Goal: Task Accomplishment & Management: Complete application form

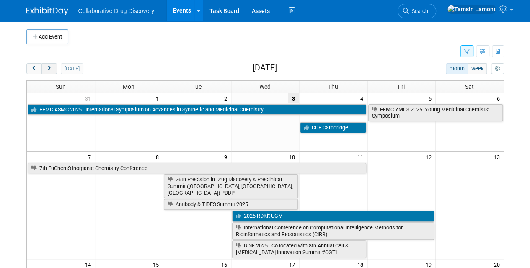
click at [51, 71] on span "next" at bounding box center [49, 68] width 6 height 5
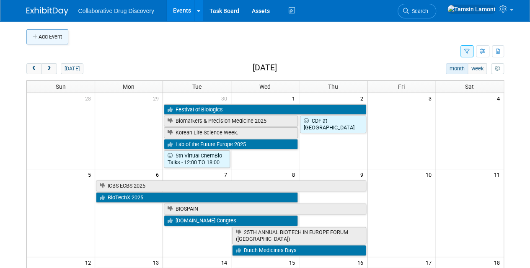
click at [57, 39] on button "Add Event" at bounding box center [47, 36] width 42 height 15
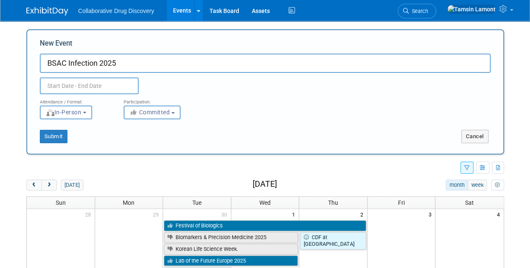
type input "BSAC Infection 2025"
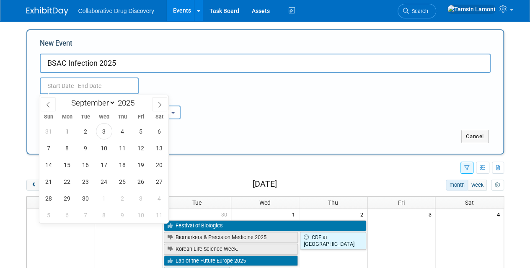
click at [93, 83] on input "text" at bounding box center [89, 86] width 99 height 17
click at [156, 101] on span at bounding box center [159, 104] width 15 height 14
select select "9"
click at [63, 198] on span "27" at bounding box center [67, 198] width 16 height 16
type input "Oct 27, 2025 to Oct 27, 2025"
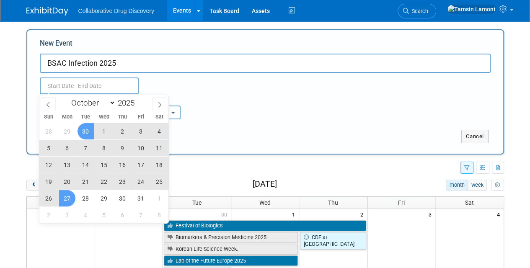
type input "Oct 27, 2025 to Oct 27, 2025"
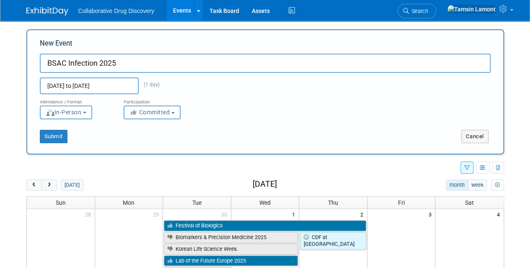
click at [160, 83] on div "Oct 27, 2025 to Oct 27, 2025 (1 day)" at bounding box center [105, 86] width 143 height 17
click at [79, 116] on button "In-Person" at bounding box center [66, 113] width 52 height 14
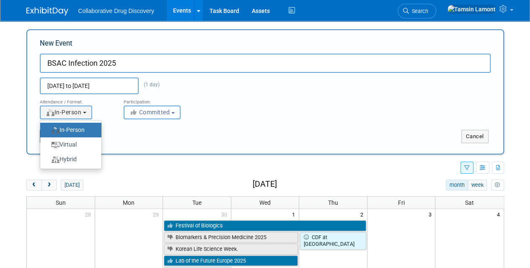
click at [143, 109] on span "Committed" at bounding box center [150, 112] width 41 height 7
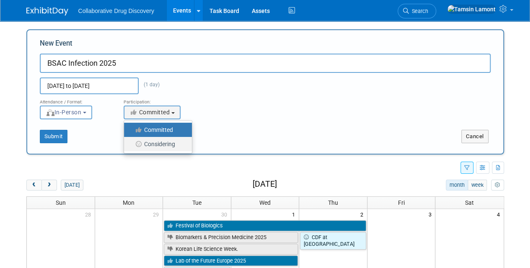
click at [157, 147] on label "Considering" at bounding box center [155, 144] width 55 height 11
click at [132, 147] on input "Considering" at bounding box center [128, 144] width 5 height 5
select select "2"
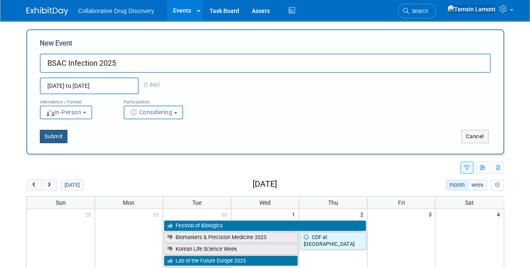
click at [56, 139] on button "Submit" at bounding box center [54, 136] width 28 height 13
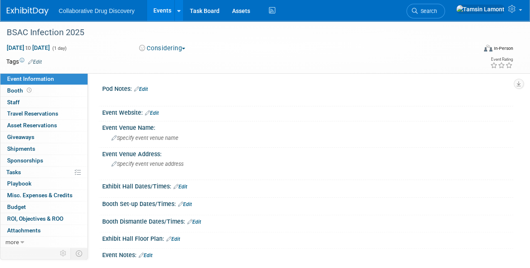
click at [40, 64] on link "Edit" at bounding box center [35, 62] width 14 height 6
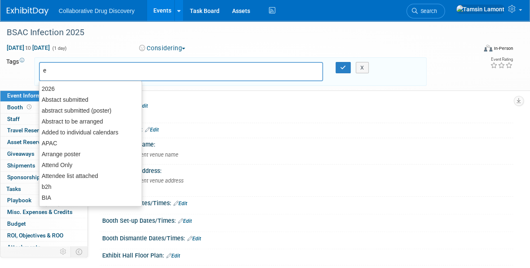
type input "eu"
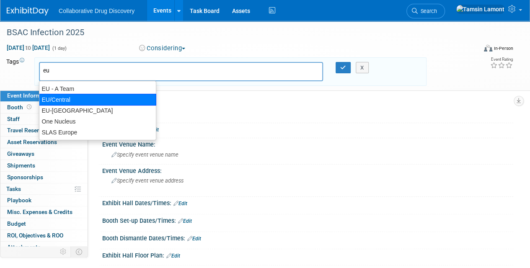
click at [63, 101] on div "EU/Central" at bounding box center [97, 100] width 117 height 12
type input "EU/Central"
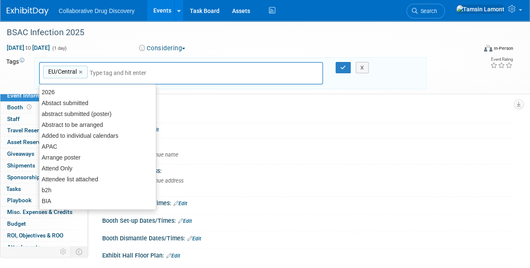
click at [223, 99] on div "Pod Notes: Edit" at bounding box center [307, 104] width 411 height 11
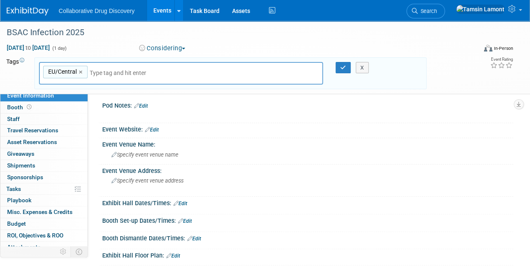
click at [156, 130] on link "Edit" at bounding box center [152, 130] width 14 height 6
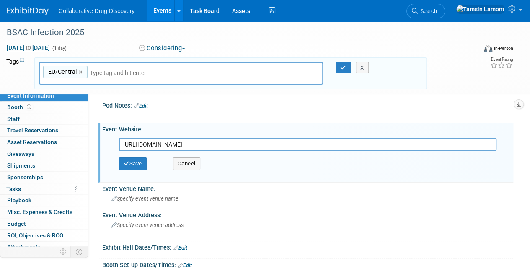
type input "https://bsac.org.uk/infection2025/"
click at [135, 170] on div "Save Cancel" at bounding box center [310, 163] width 382 height 25
click at [141, 162] on button "Save" at bounding box center [133, 164] width 28 height 13
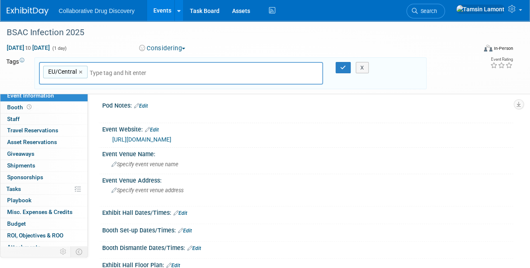
click at [334, 69] on div at bounding box center [339, 68] width 18 height 12
click at [340, 67] on button "button" at bounding box center [343, 68] width 15 height 12
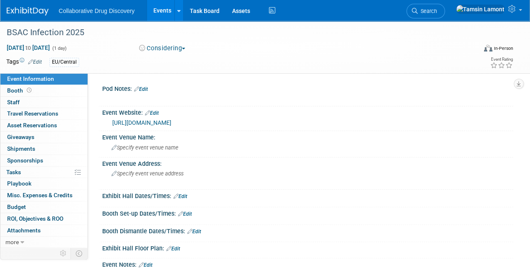
click at [27, 5] on link at bounding box center [33, 7] width 52 height 7
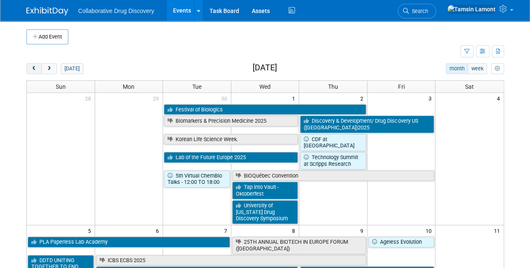
click at [35, 67] on span "prev" at bounding box center [34, 68] width 6 height 5
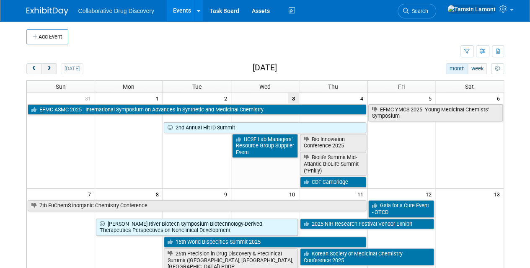
click at [45, 65] on button "next" at bounding box center [50, 68] width 16 height 11
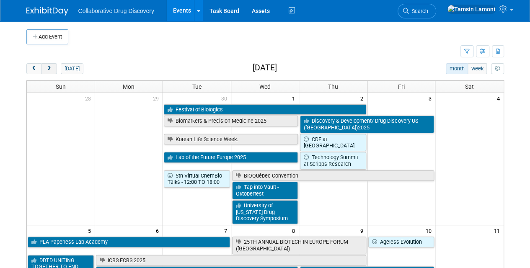
click at [49, 71] on span "next" at bounding box center [49, 68] width 6 height 5
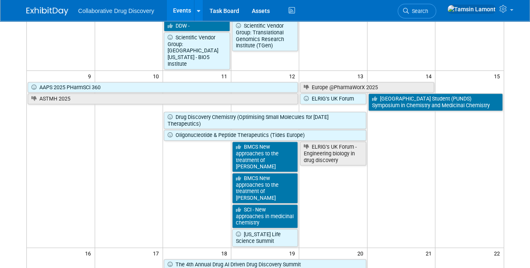
scroll to position [257, 0]
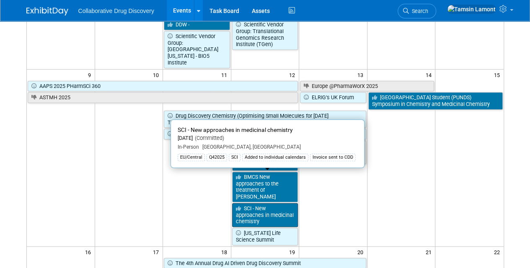
click at [259, 203] on link "SCI - New approaches in medicinal chemistry" at bounding box center [265, 215] width 66 height 24
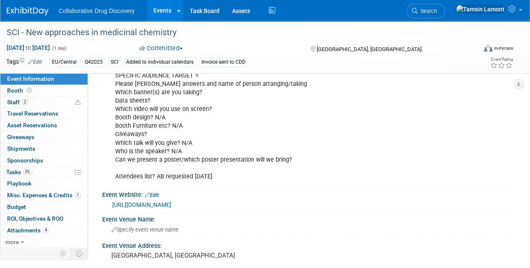
scroll to position [76, 0]
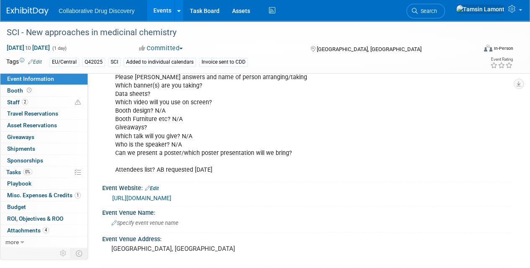
click at [171, 196] on link "[URL][DOMAIN_NAME]" at bounding box center [141, 198] width 59 height 7
